Goal: Information Seeking & Learning: Learn about a topic

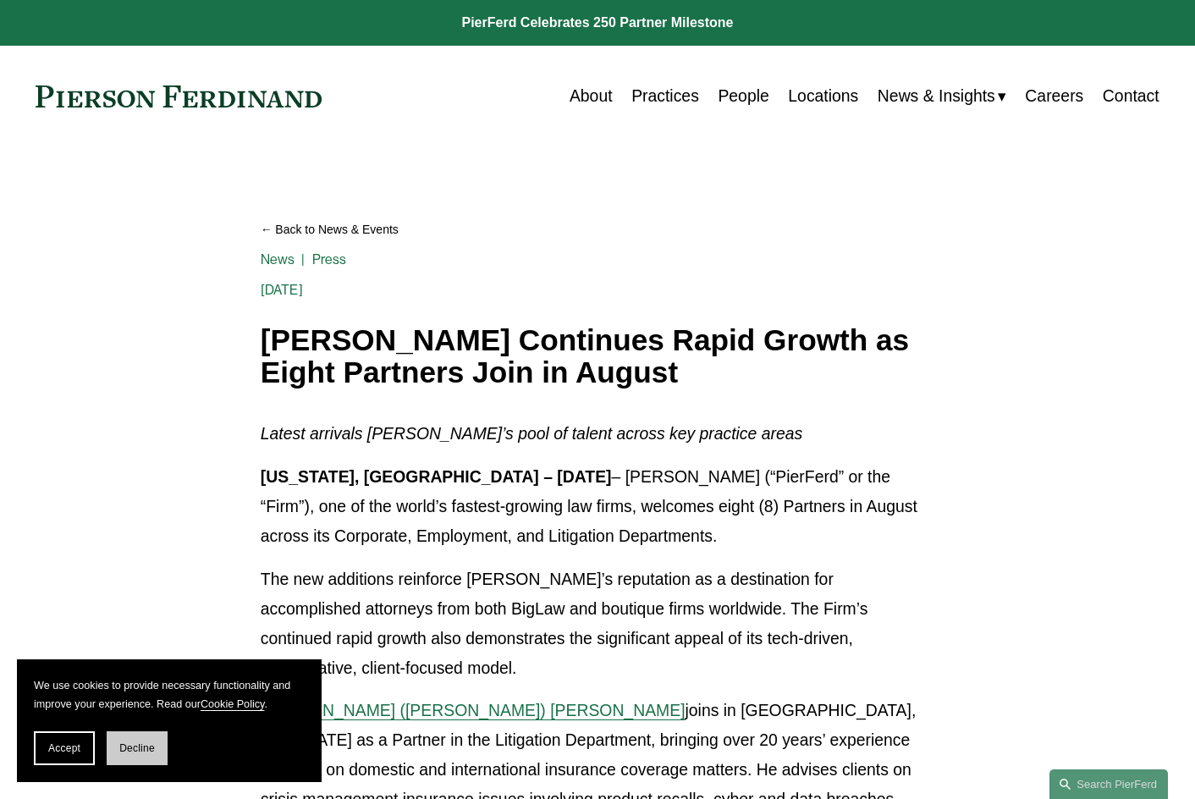
click at [135, 737] on button "Decline" at bounding box center [137, 748] width 61 height 34
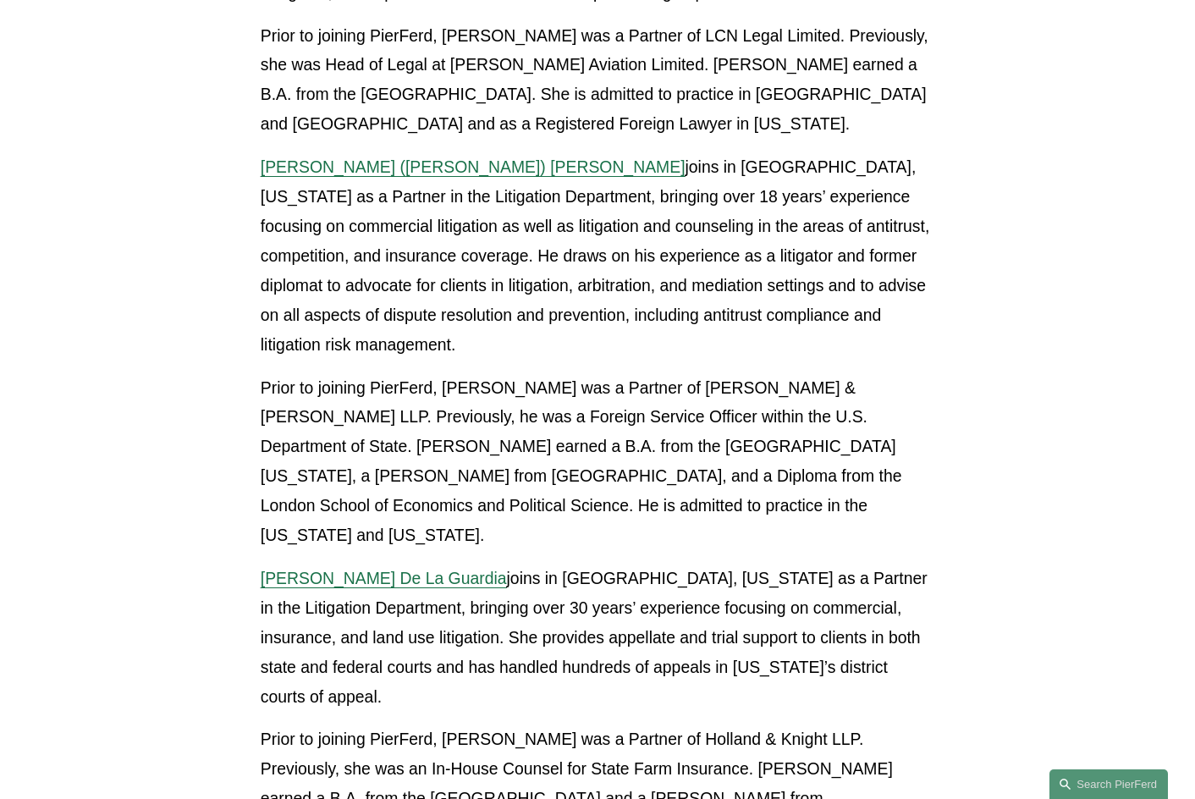
scroll to position [1524, 0]
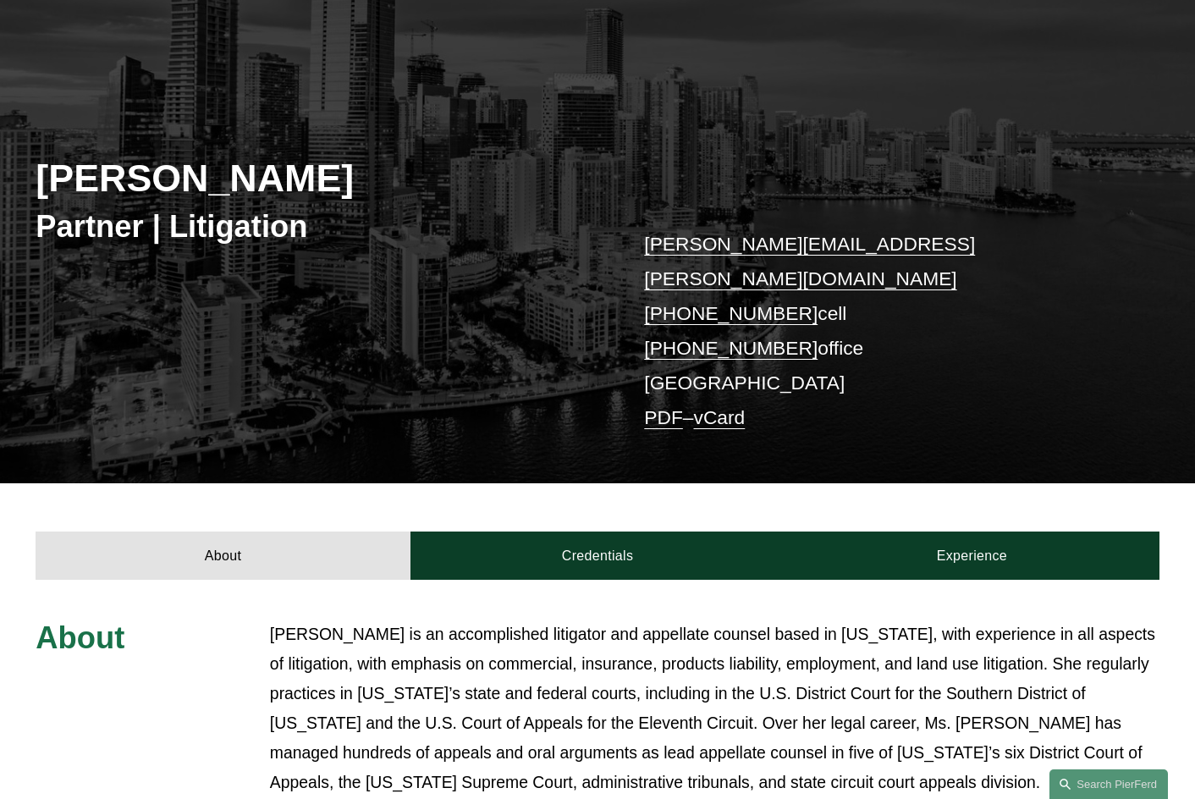
scroll to position [169, 0]
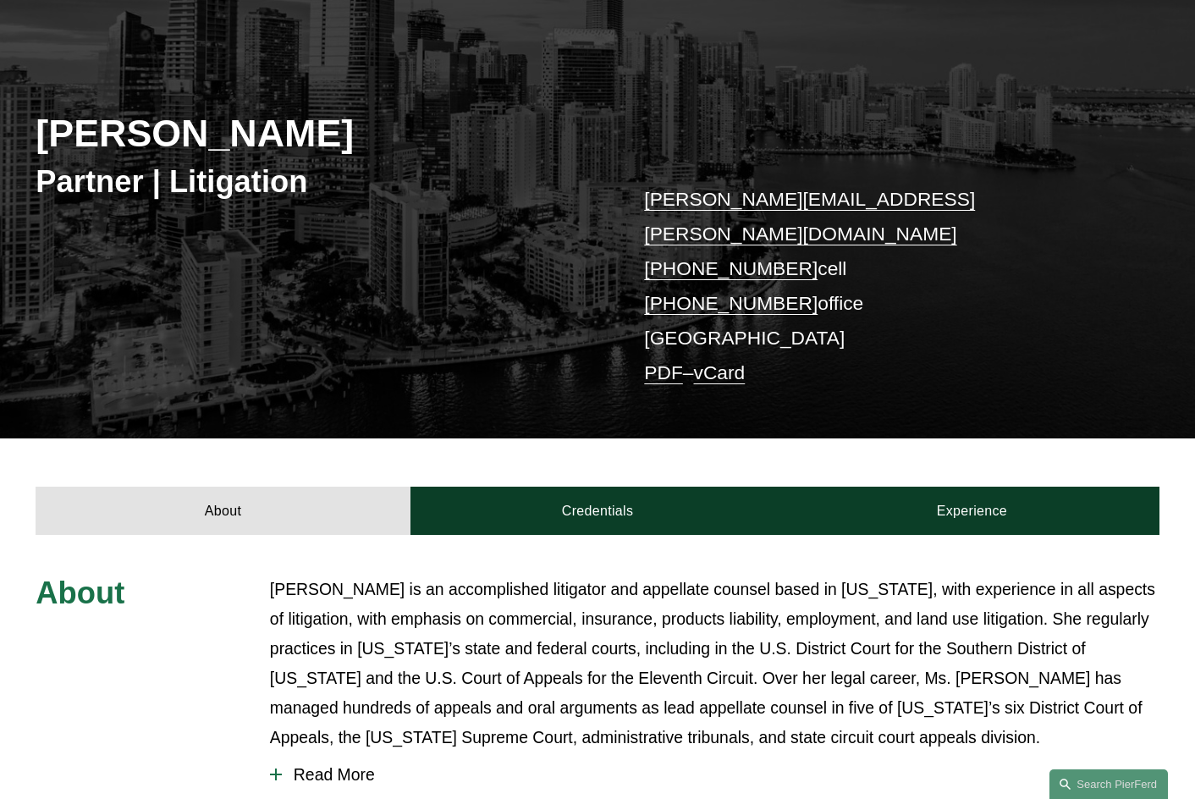
click at [338, 152] on h2 "Frances De La Guardia" at bounding box center [317, 133] width 562 height 46
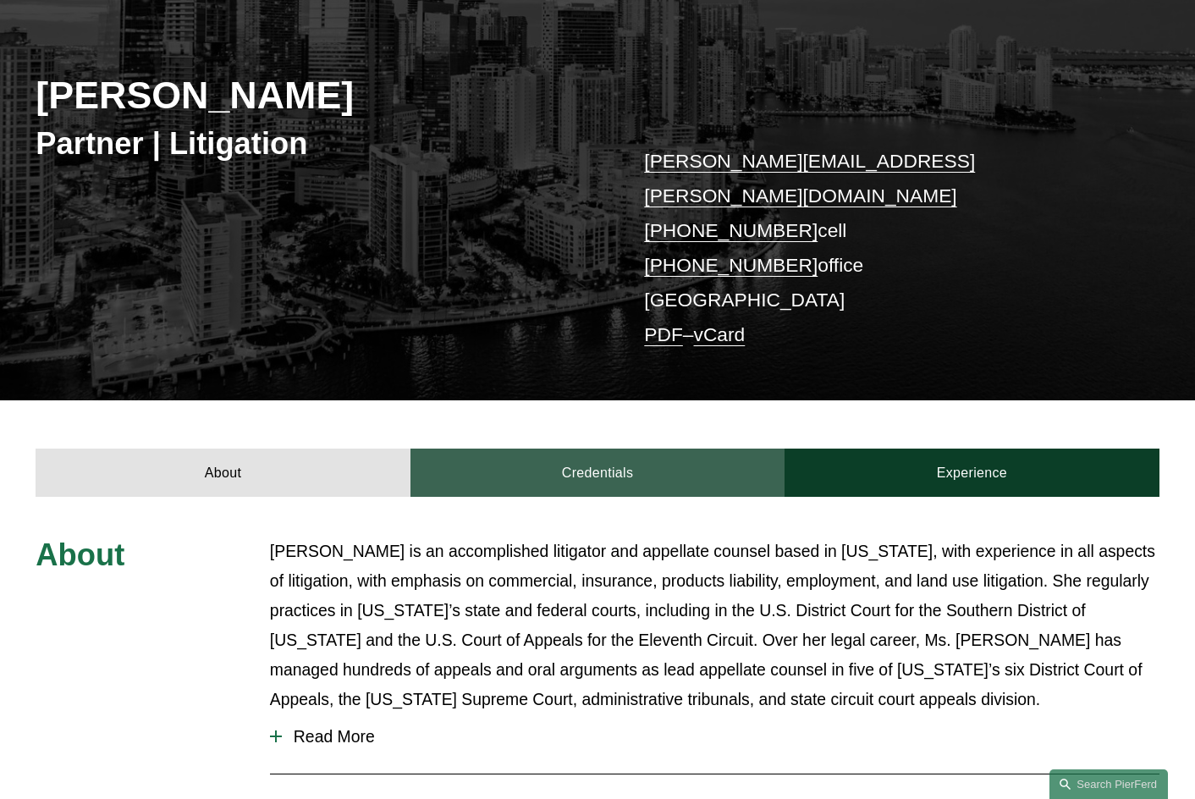
scroll to position [339, 0]
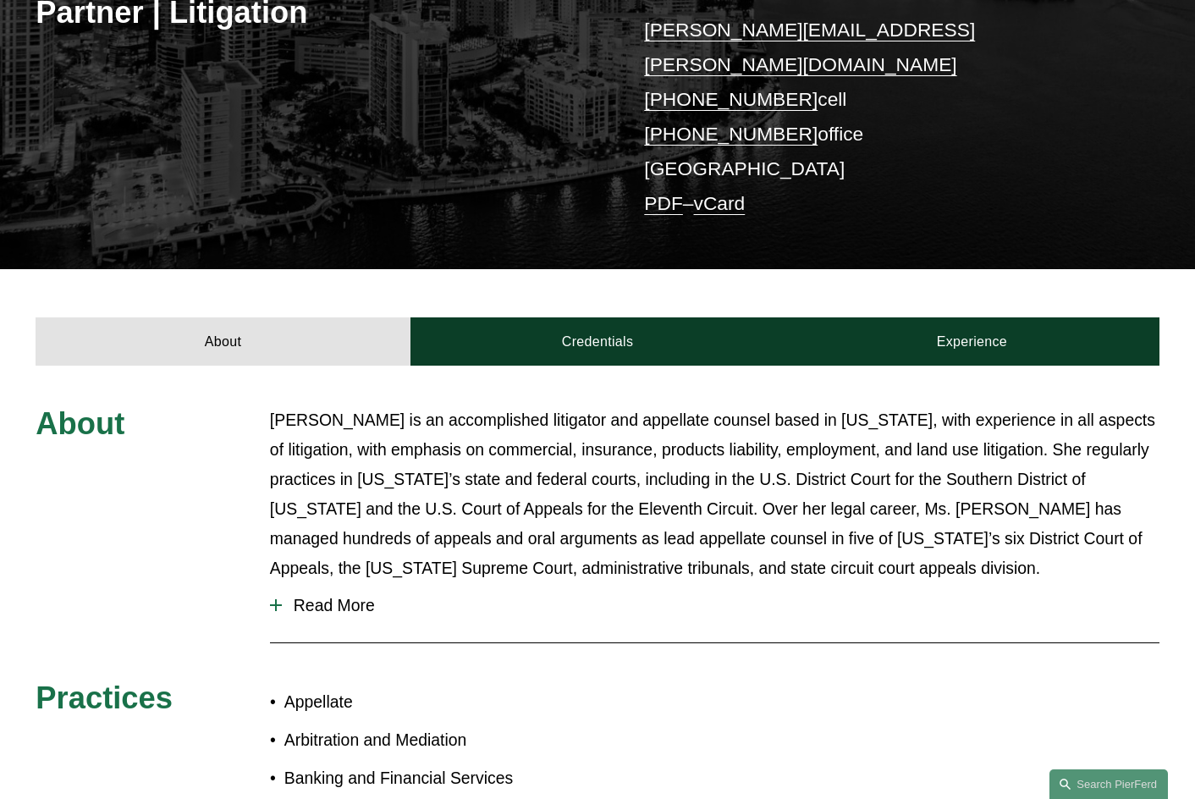
click at [344, 596] on span "Read More" at bounding box center [721, 605] width 878 height 19
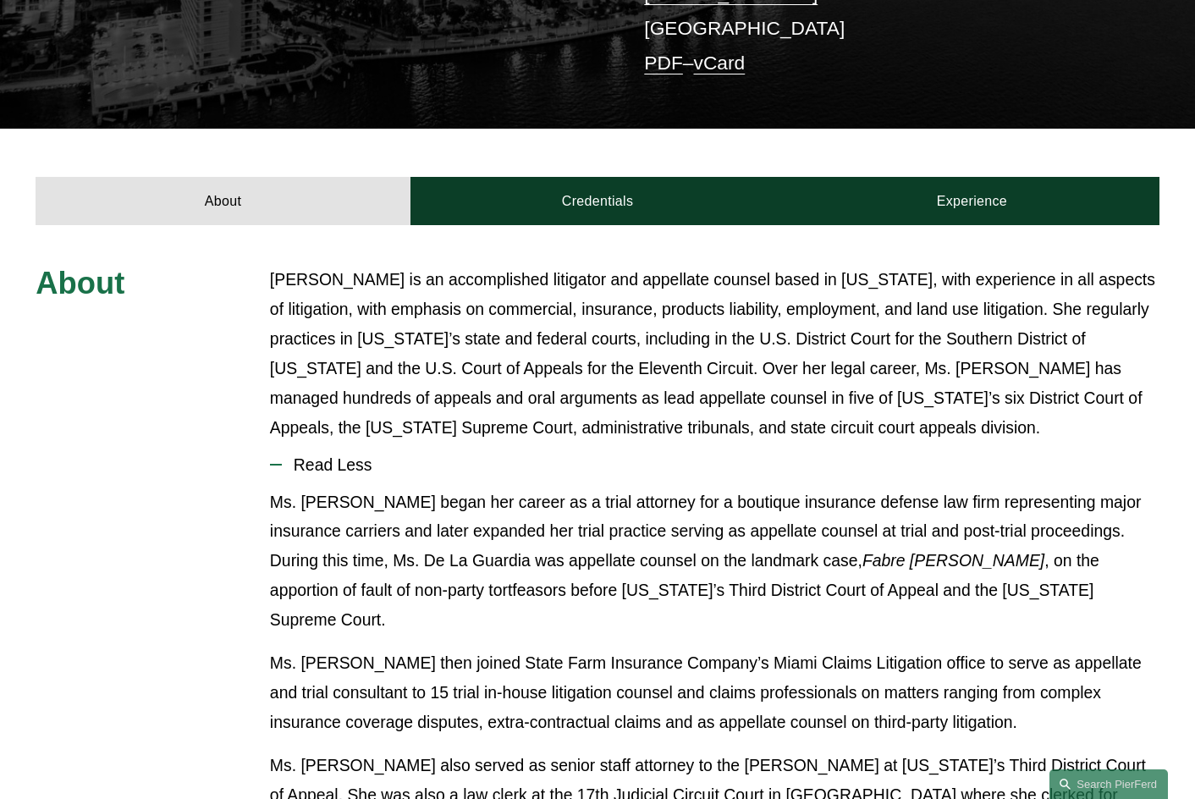
scroll to position [225, 0]
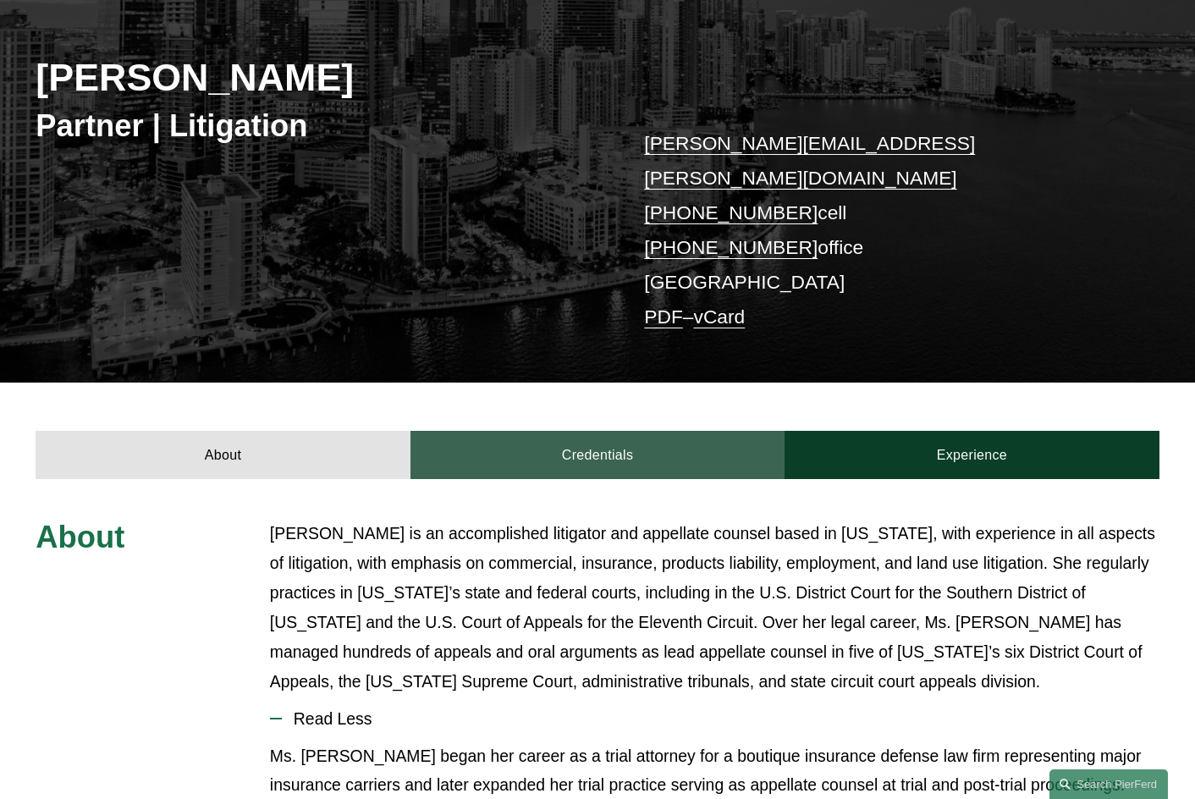
click at [684, 440] on link "Credentials" at bounding box center [598, 455] width 374 height 48
